Goal: Task Accomplishment & Management: Use online tool/utility

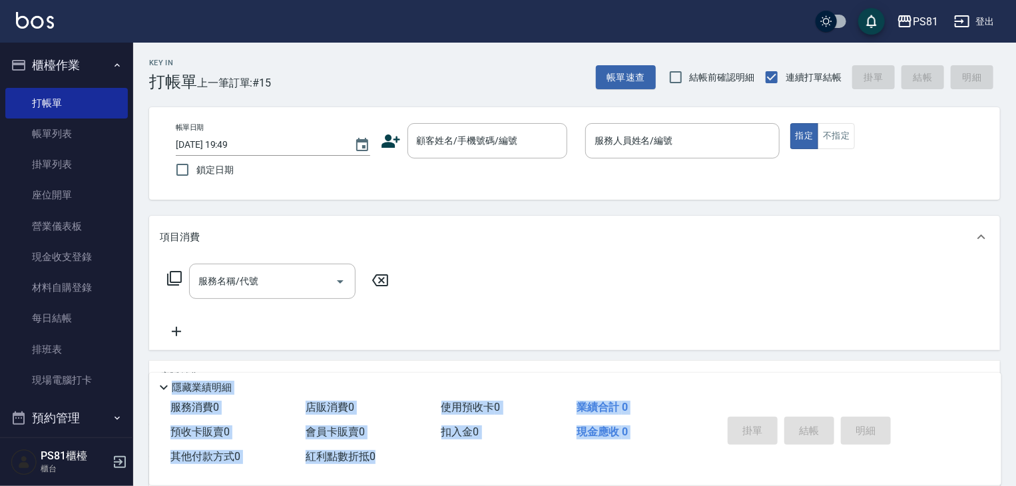
drag, startPoint x: 676, startPoint y: 305, endPoint x: 607, endPoint y: 216, distance: 112.5
click at [656, 290] on div "Key In 打帳單 上一筆訂單:#15 帳單速查 結帳前確認明細 連續打單結帳 掛單 結帳 明細 帳單日期 [DATE] 19:49 鎖定日期 顧客姓名/手…" at bounding box center [574, 345] width 883 height 605
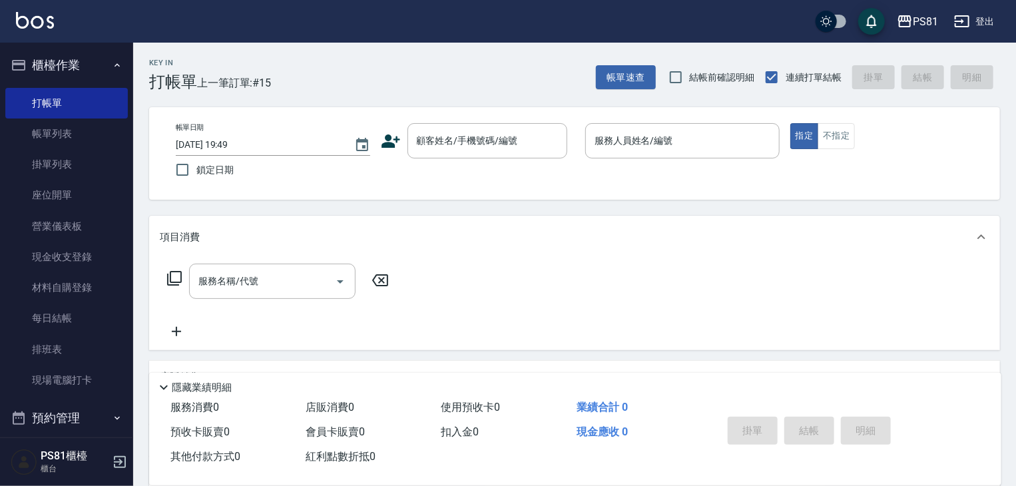
drag, startPoint x: 589, startPoint y: 177, endPoint x: 592, endPoint y: 190, distance: 13.1
click at [591, 188] on div "帳單日期 [DATE] 19:49 鎖定日期 顧客姓名/手機號碼/編號 顧客姓名/手機號碼/編號 服務人員姓名/編號 服務人員姓名/編號 指定 不指定" at bounding box center [574, 153] width 851 height 93
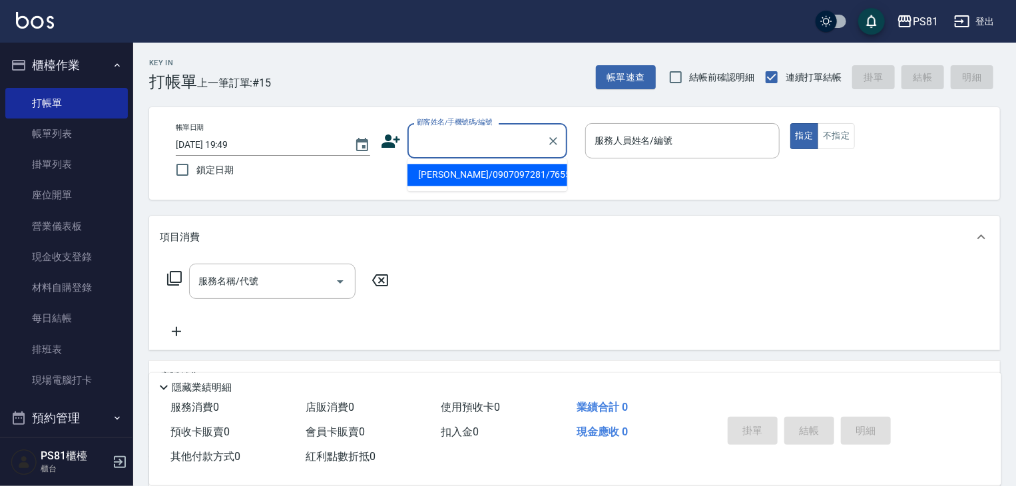
click at [506, 146] on input "顧客姓名/手機號碼/編號" at bounding box center [478, 140] width 128 height 23
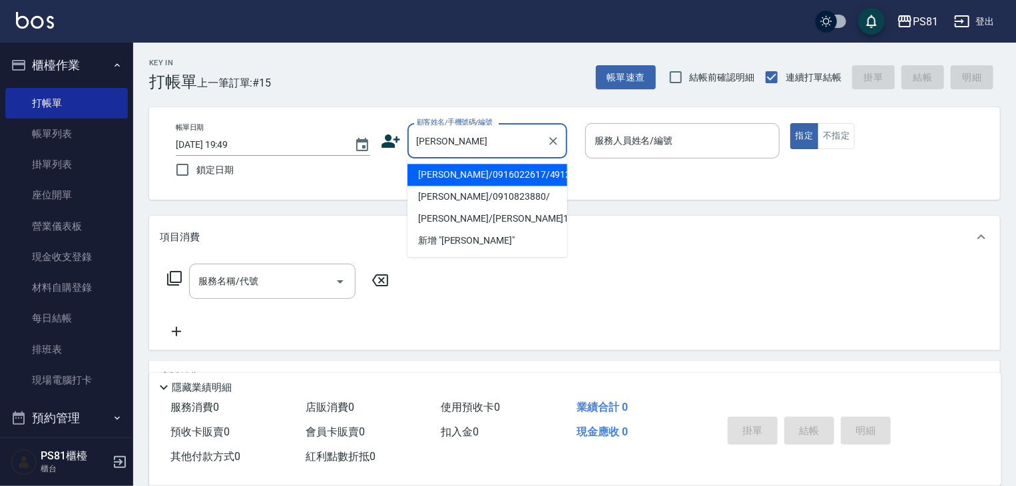
click at [516, 171] on li "[PERSON_NAME]/0916022617/4912" at bounding box center [488, 175] width 160 height 22
type input "[PERSON_NAME]/0916022617/4912"
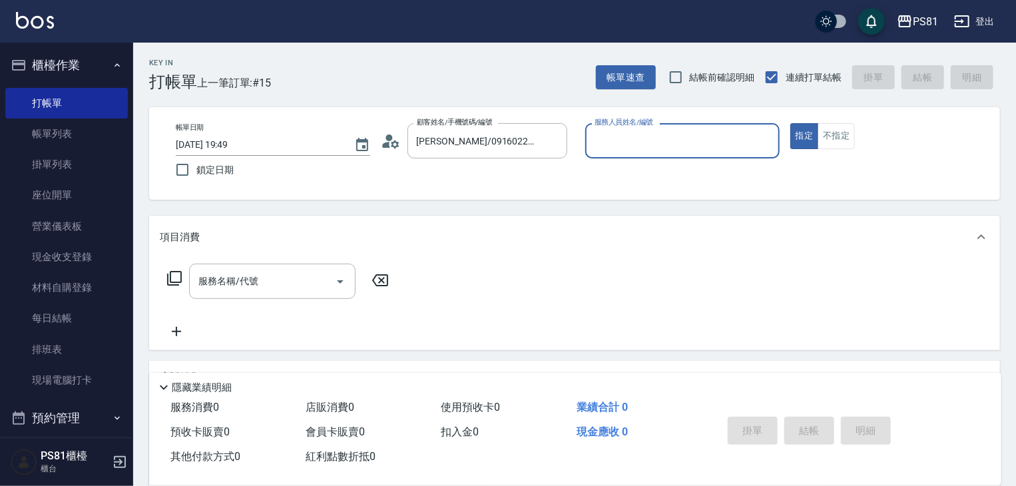
type input "小芸-8"
click at [767, 143] on icon "Clear" at bounding box center [766, 141] width 8 height 8
click at [763, 180] on div "涵文 -22" at bounding box center [682, 175] width 194 height 22
type input "涵文-22"
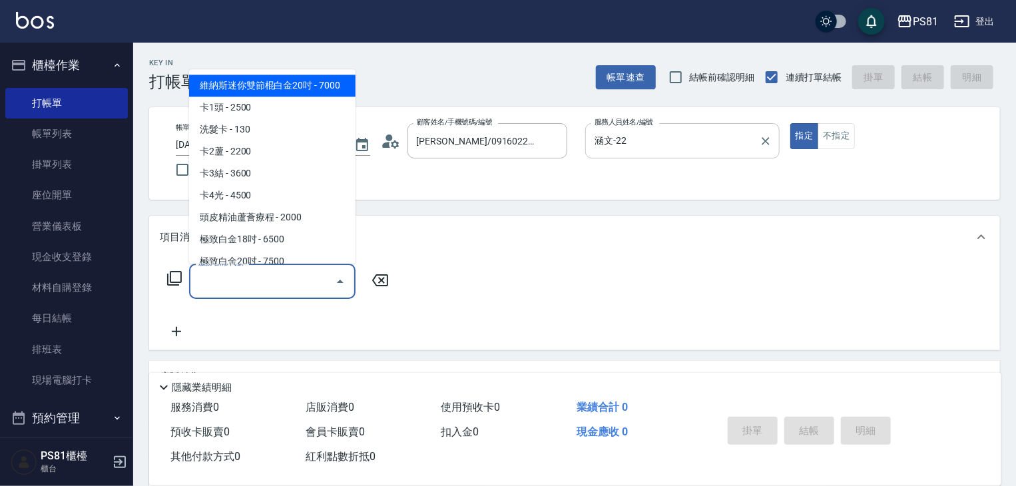
click at [258, 287] on input "服務名稱/代號" at bounding box center [262, 281] width 135 height 23
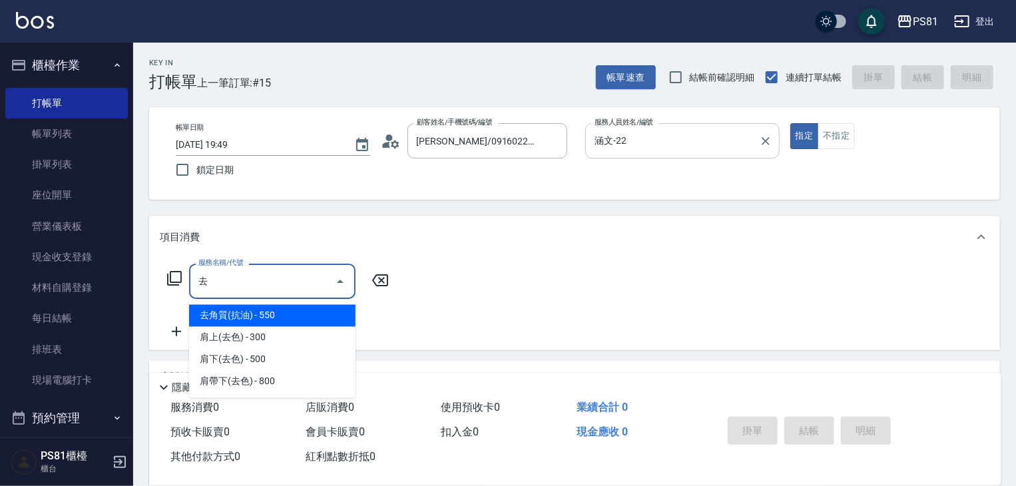
click at [302, 321] on span "去角質(抗油) - 550" at bounding box center [272, 316] width 167 height 22
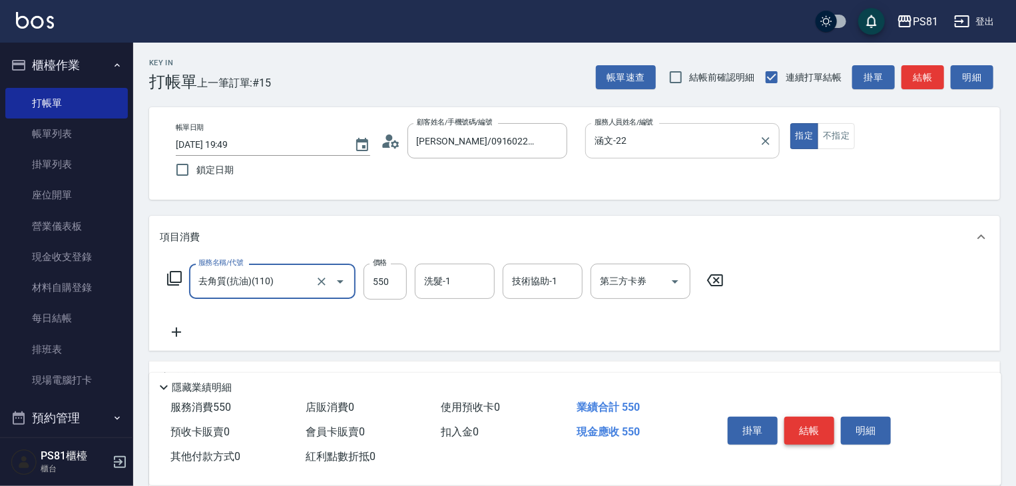
type input "去角質(抗油)(110)"
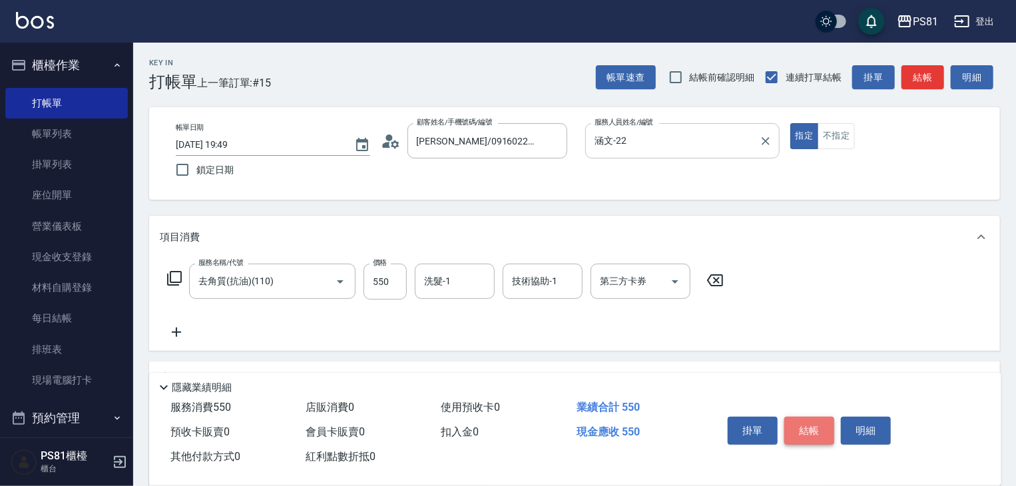
click at [804, 424] on button "結帳" at bounding box center [810, 431] width 50 height 28
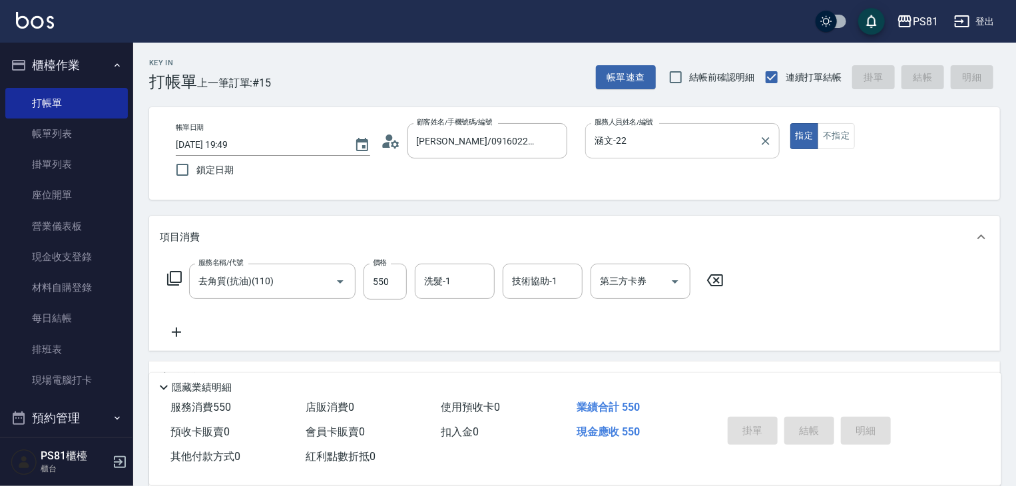
type input "[DATE] 20:23"
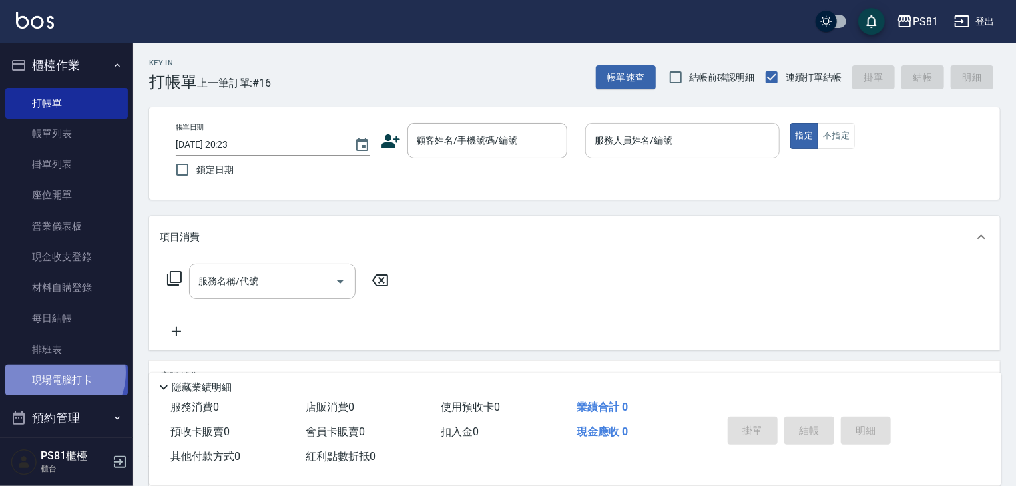
click at [57, 373] on link "現場電腦打卡" at bounding box center [66, 380] width 123 height 31
